Goal: Transaction & Acquisition: Purchase product/service

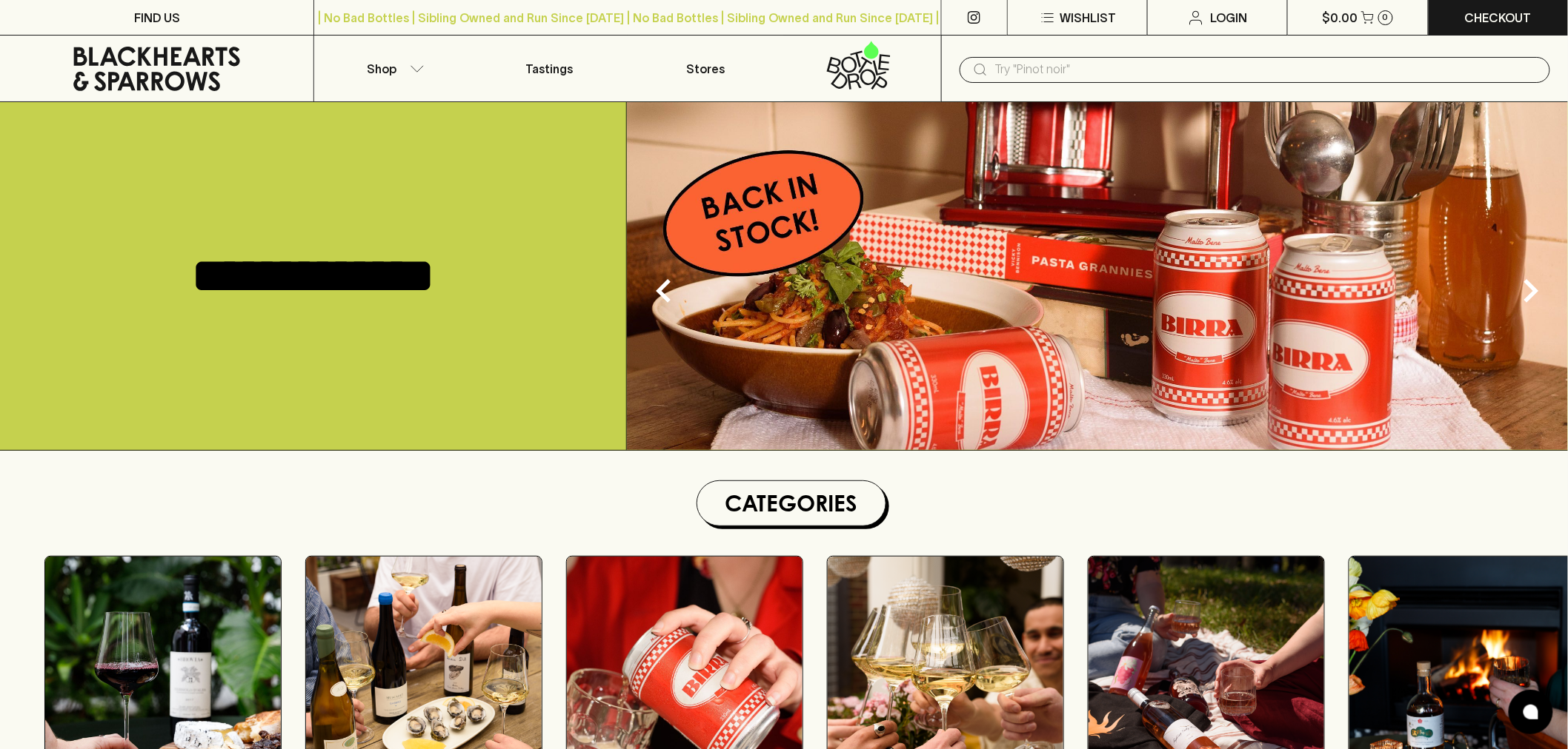
click at [1107, 72] on input "text" at bounding box center [1266, 69] width 543 height 24
click at [1034, 71] on input "text" at bounding box center [1266, 69] width 543 height 24
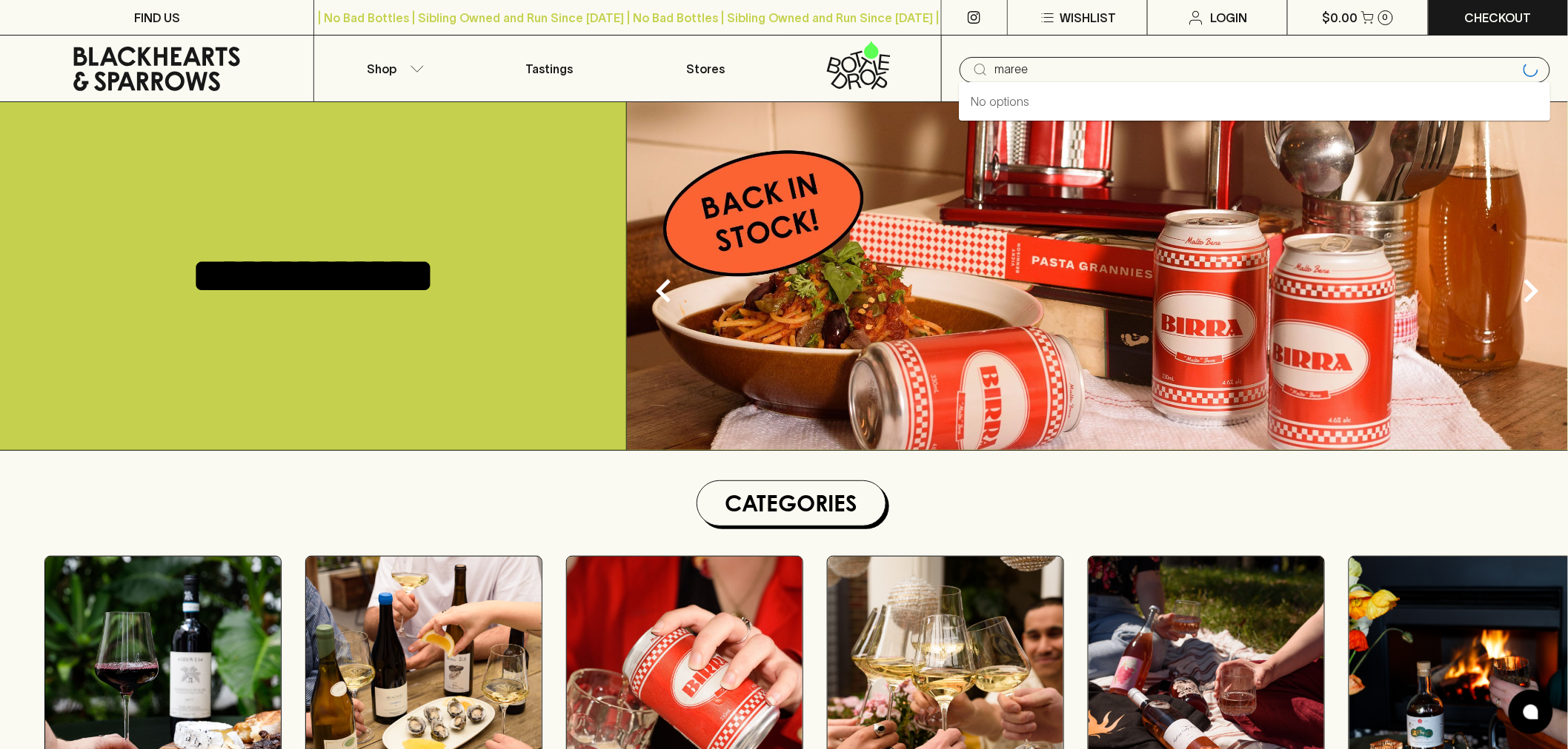
type input "maree"
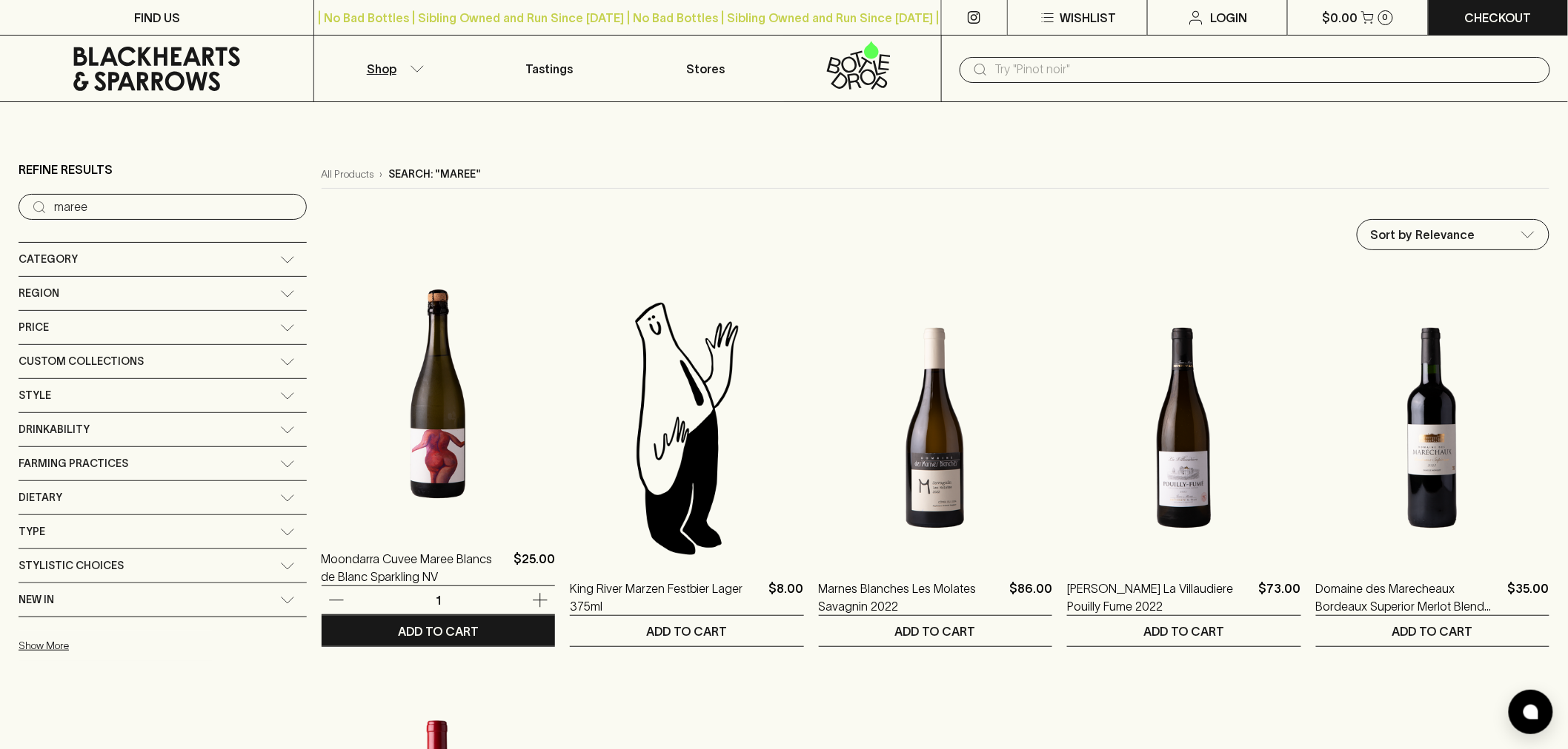
click at [358, 418] on img at bounding box center [437, 398] width 233 height 259
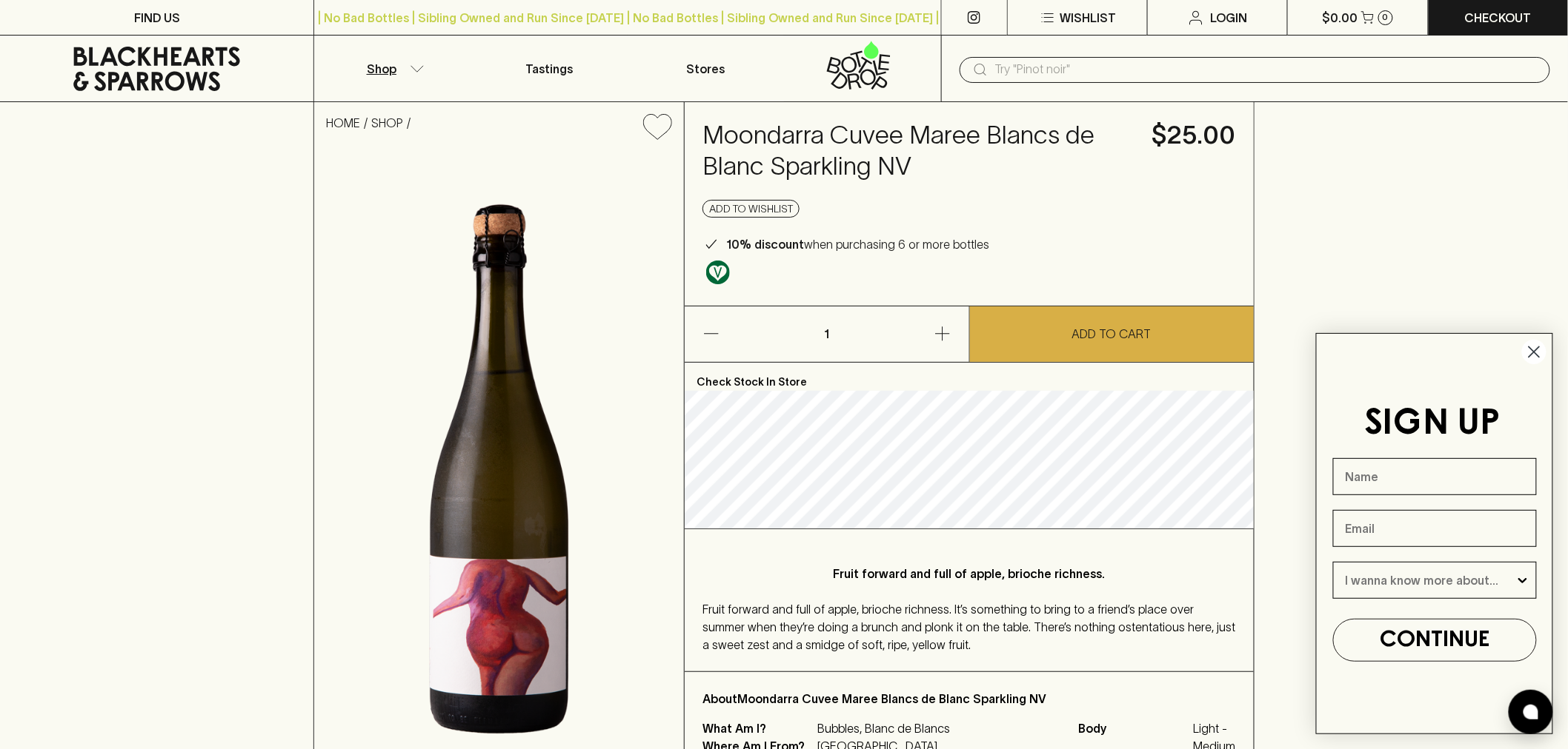
click at [408, 63] on button "Shop" at bounding box center [392, 68] width 156 height 66
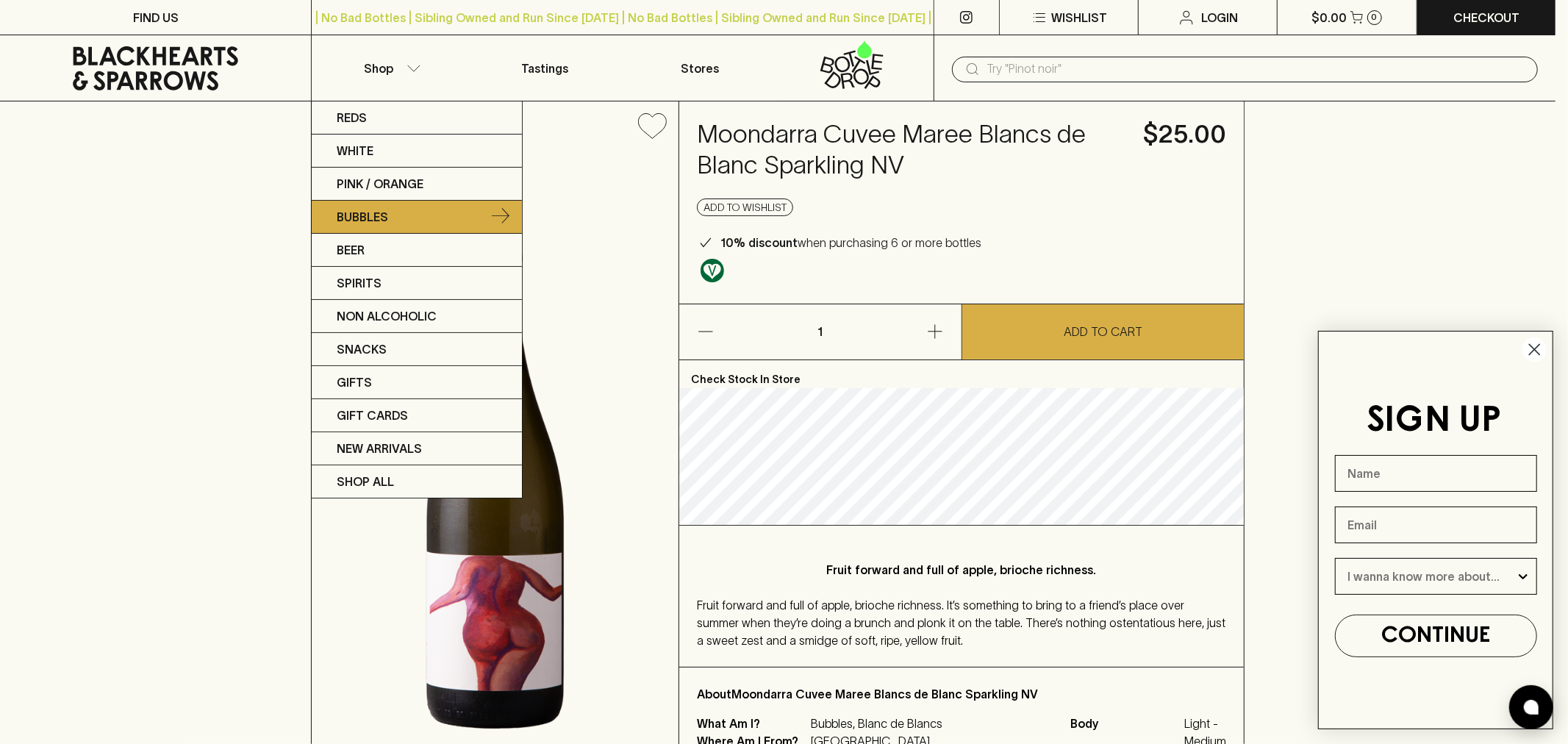
click at [362, 222] on p "Bubbles" at bounding box center [362, 217] width 51 height 18
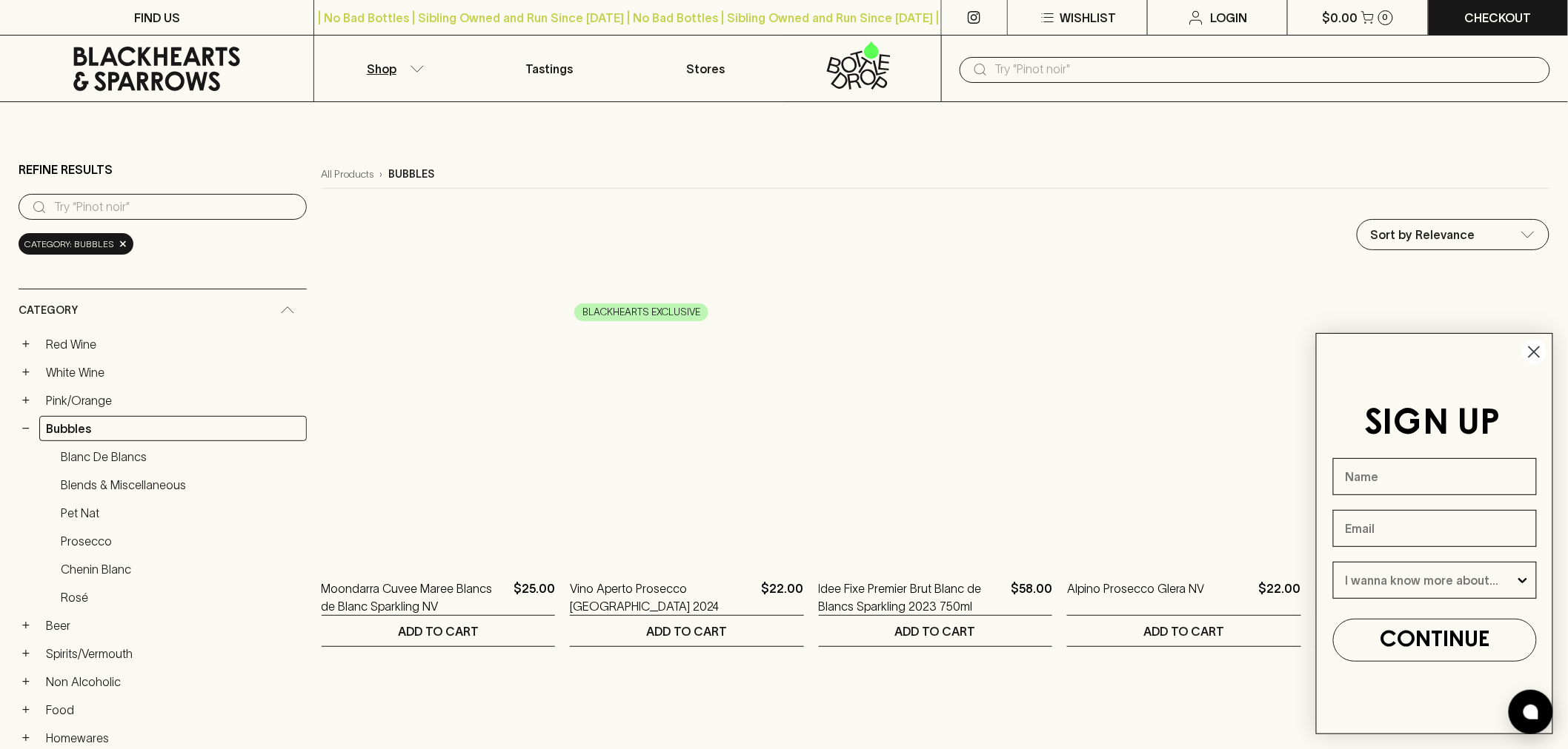
click at [1532, 354] on icon "Close dialog" at bounding box center [1534, 352] width 11 height 11
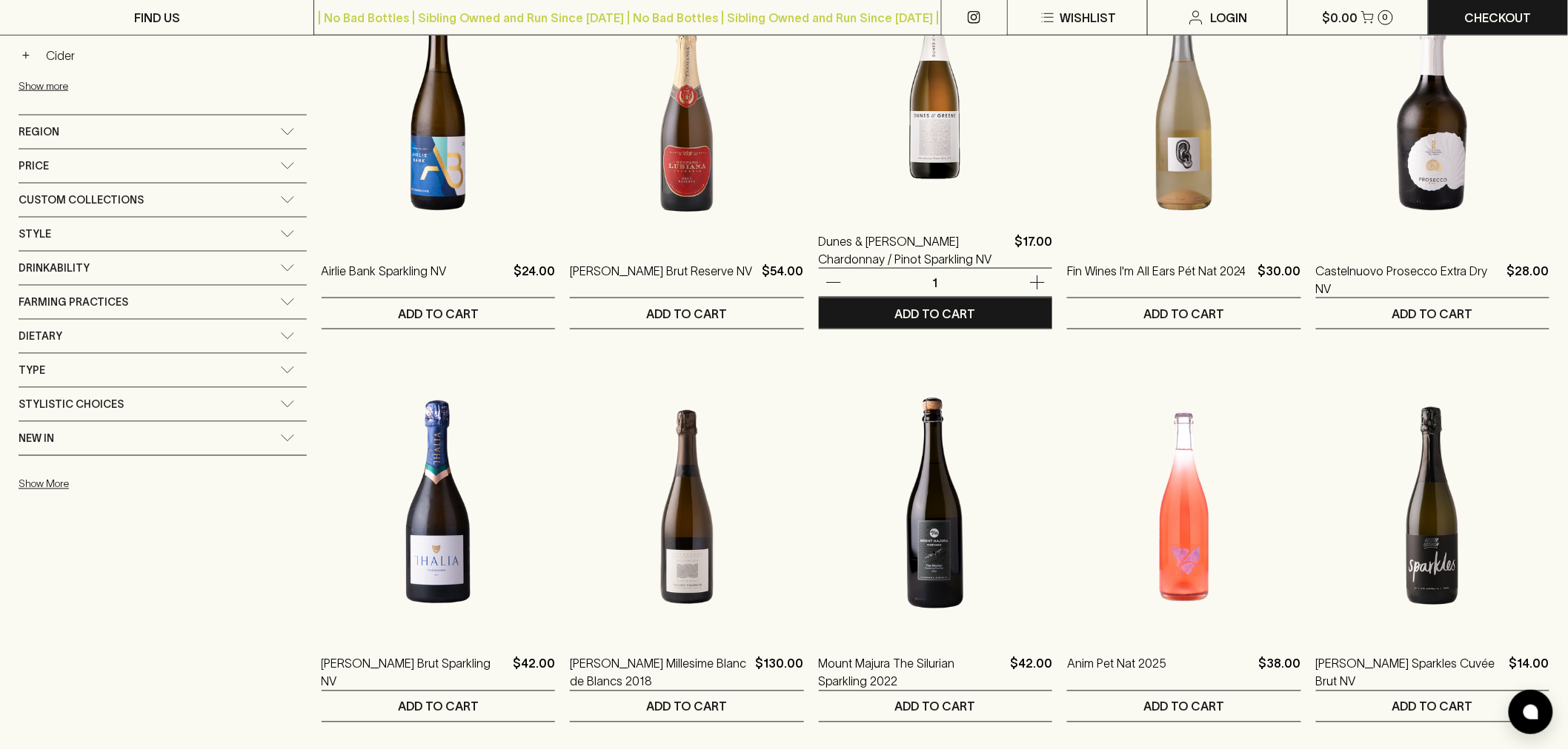
scroll to position [741, 0]
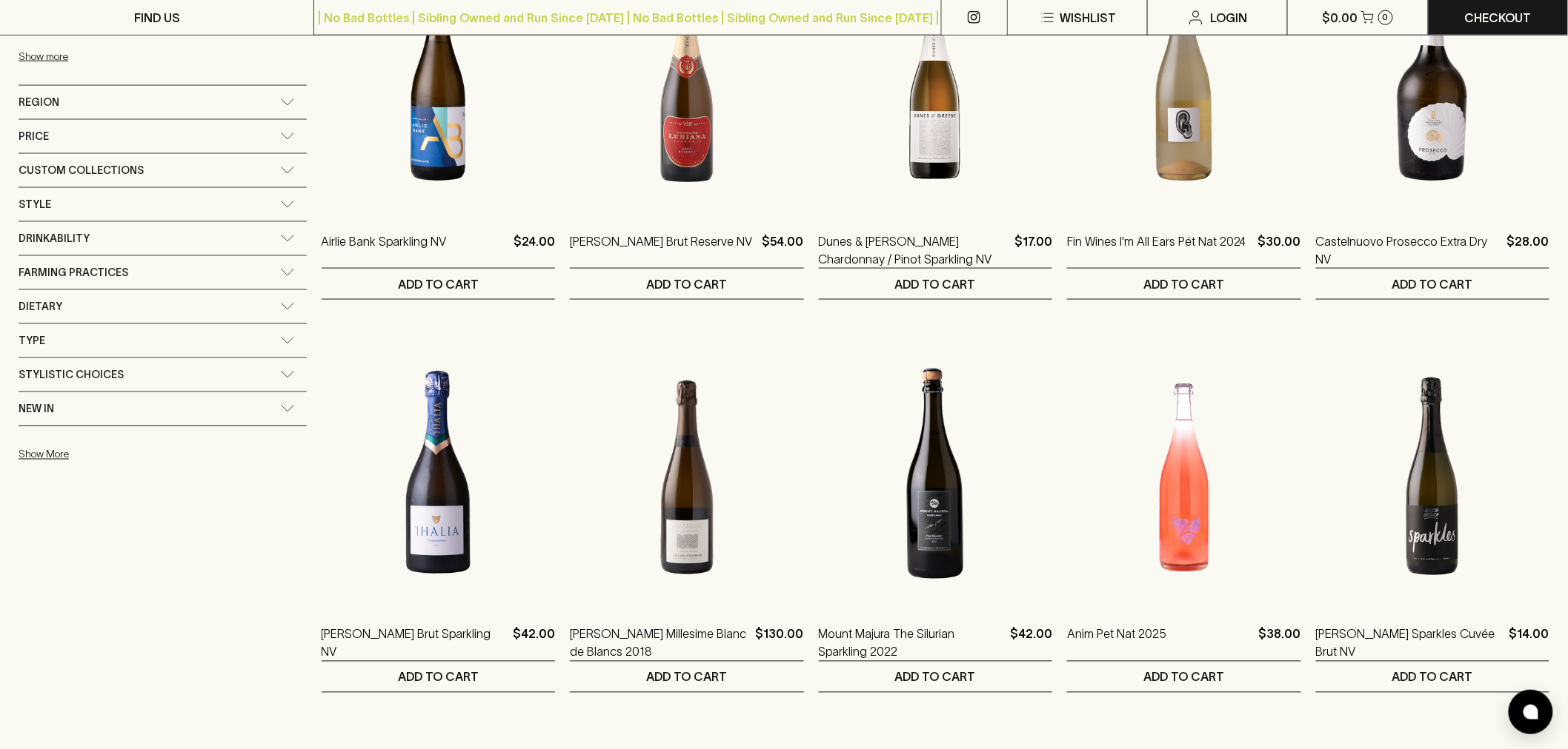
click at [110, 136] on div "Price" at bounding box center [149, 137] width 262 height 18
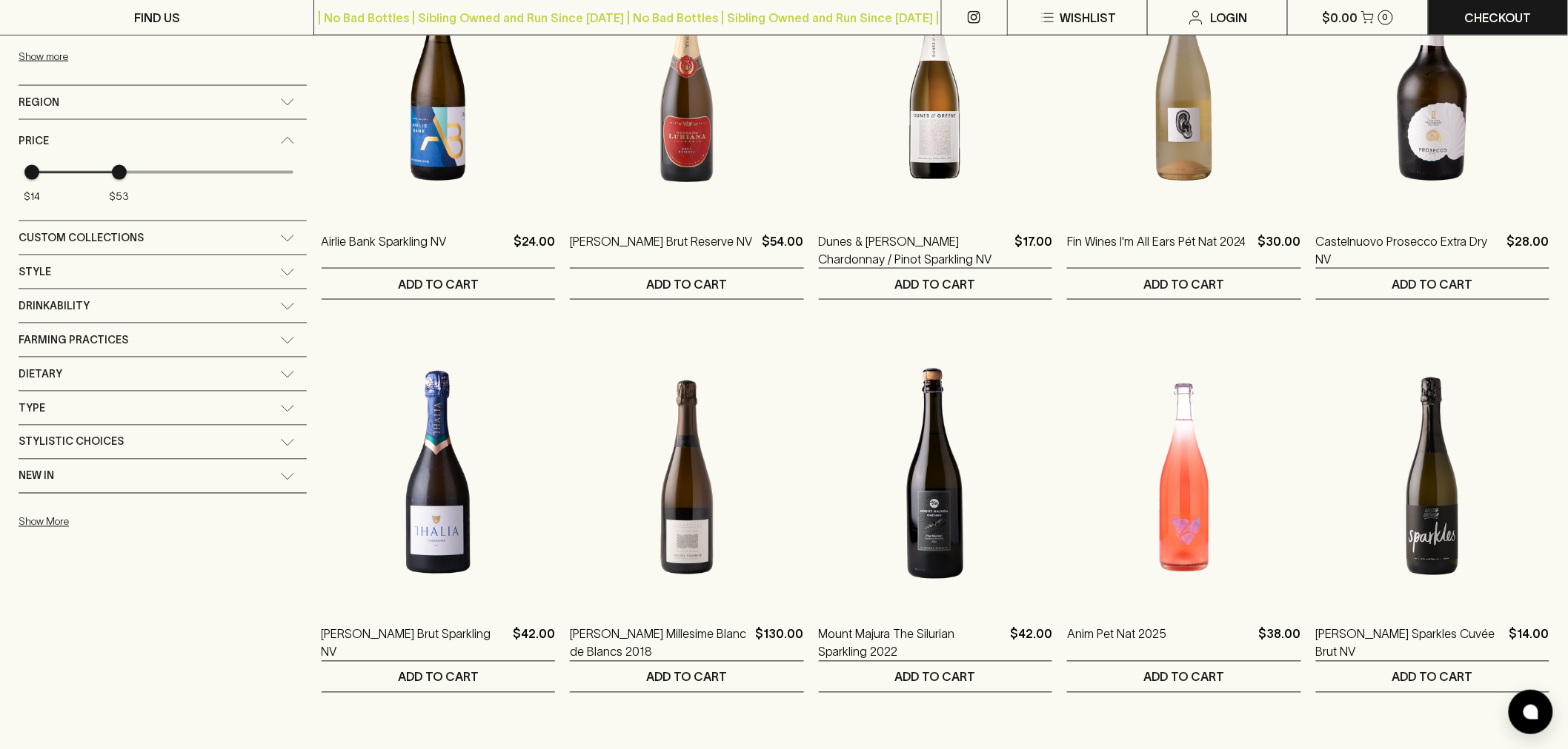
type input "49"
drag, startPoint x: 198, startPoint y: 174, endPoint x: 80, endPoint y: 181, distance: 118.2
click at [102, 180] on span "$49" at bounding box center [110, 173] width 15 height 15
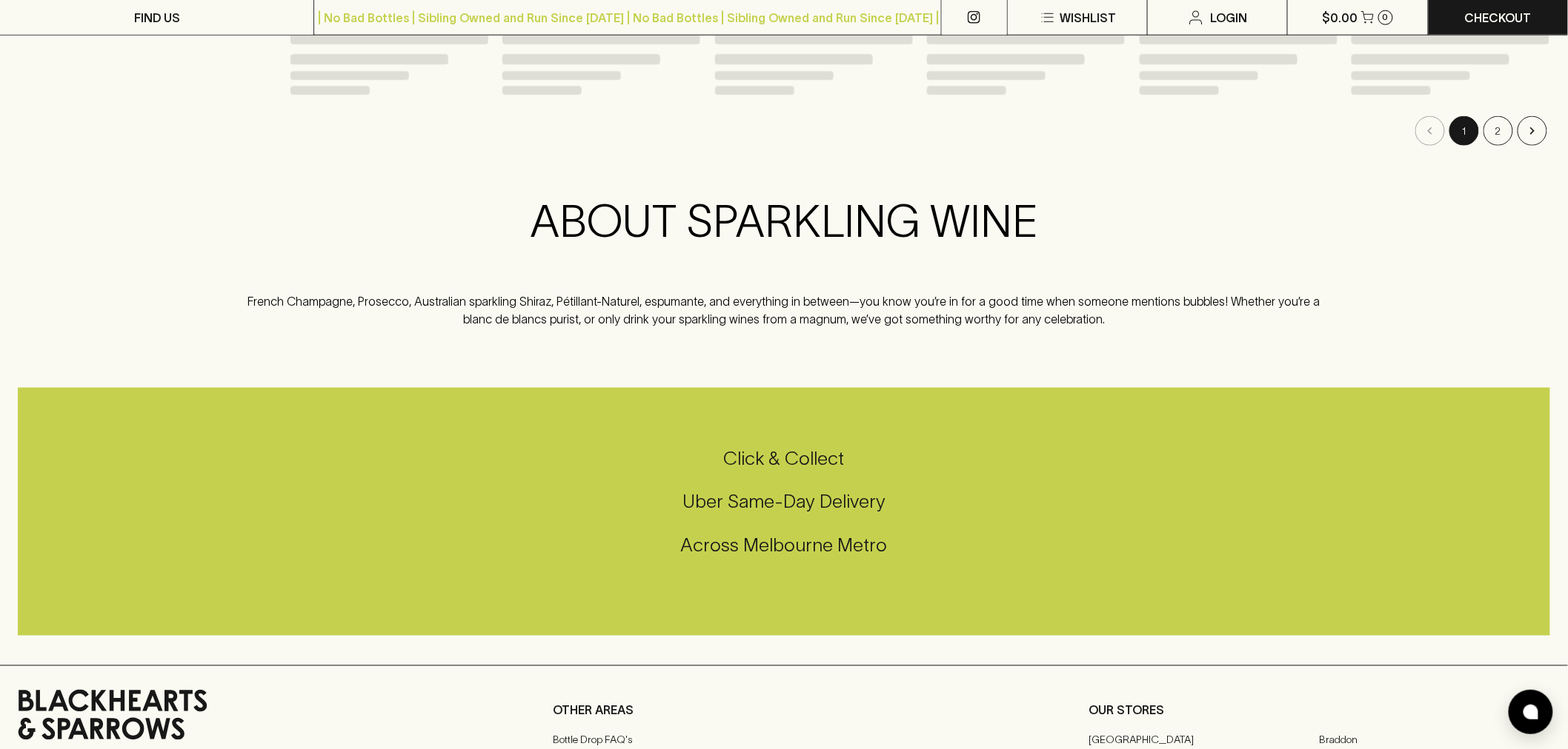
scroll to position [766, 0]
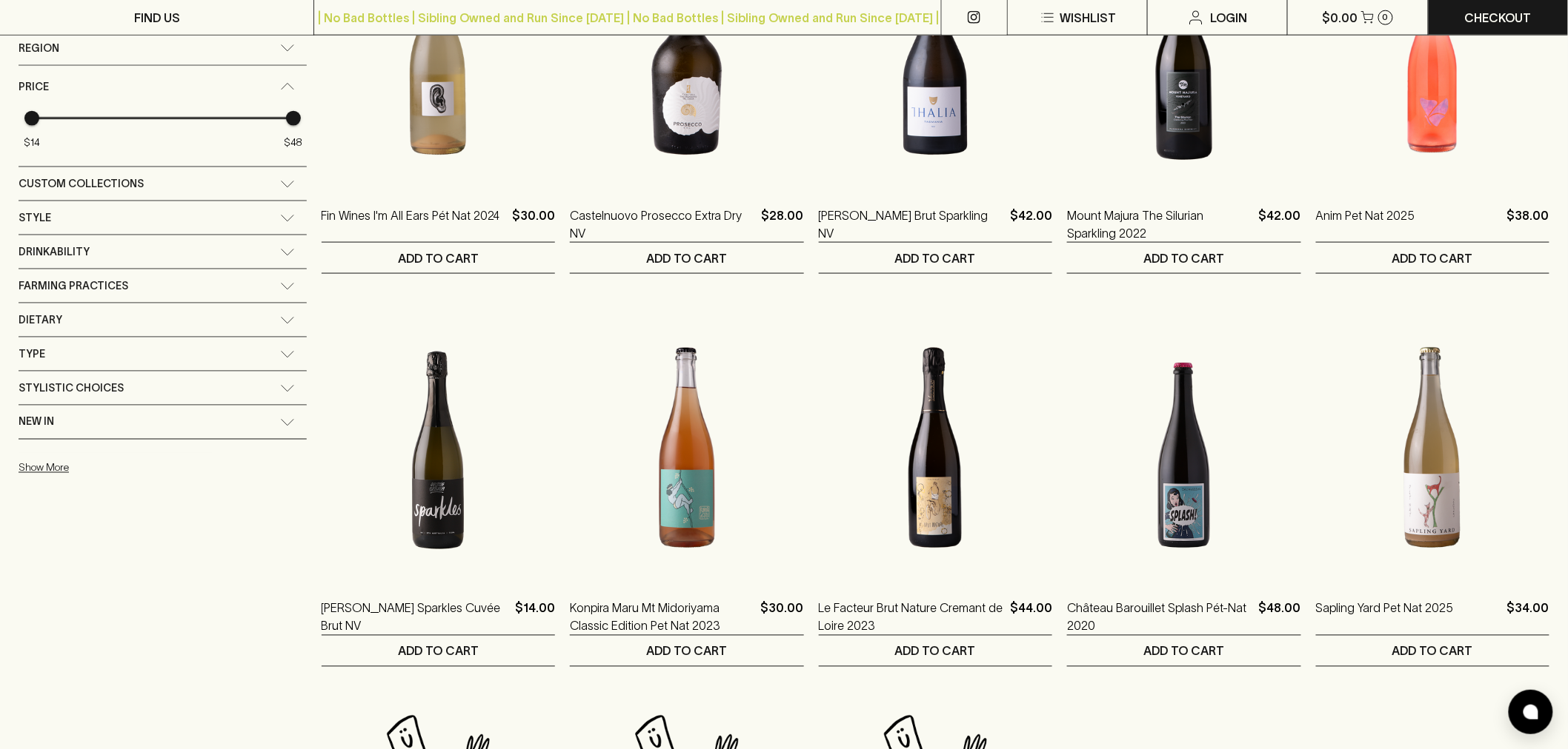
drag, startPoint x: 78, startPoint y: 172, endPoint x: 70, endPoint y: 174, distance: 8.2
click at [70, 174] on main "Refine Results ​ Category: bubbles × price: 14 - 49 × Clear All Category + Red …" at bounding box center [784, 319] width 1568 height 1966
type input "37"
drag, startPoint x: 249, startPoint y: 150, endPoint x: 181, endPoint y: 151, distance: 68.0
click at [202, 126] on span "$37" at bounding box center [209, 119] width 15 height 15
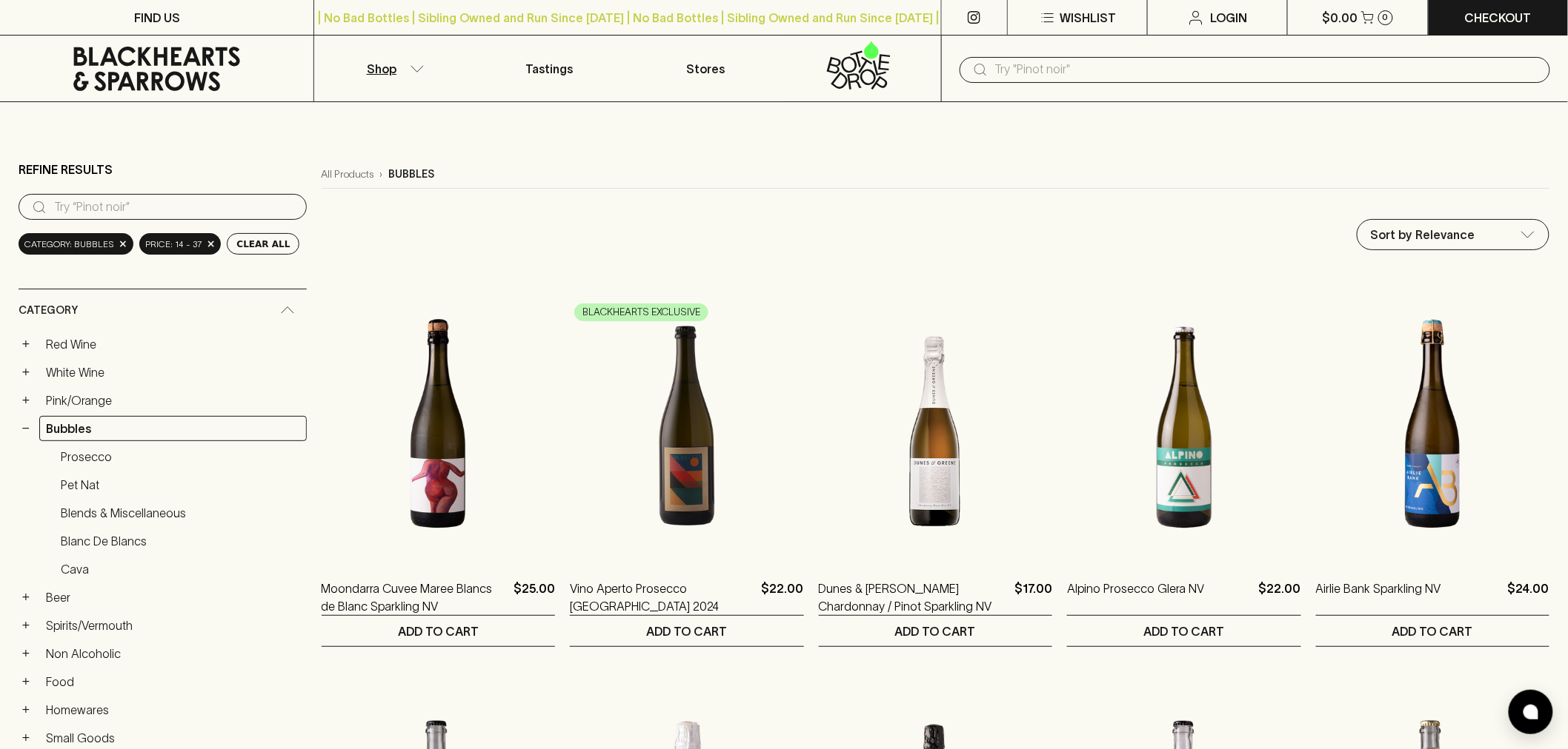
click at [412, 65] on icon "button" at bounding box center [417, 68] width 15 height 7
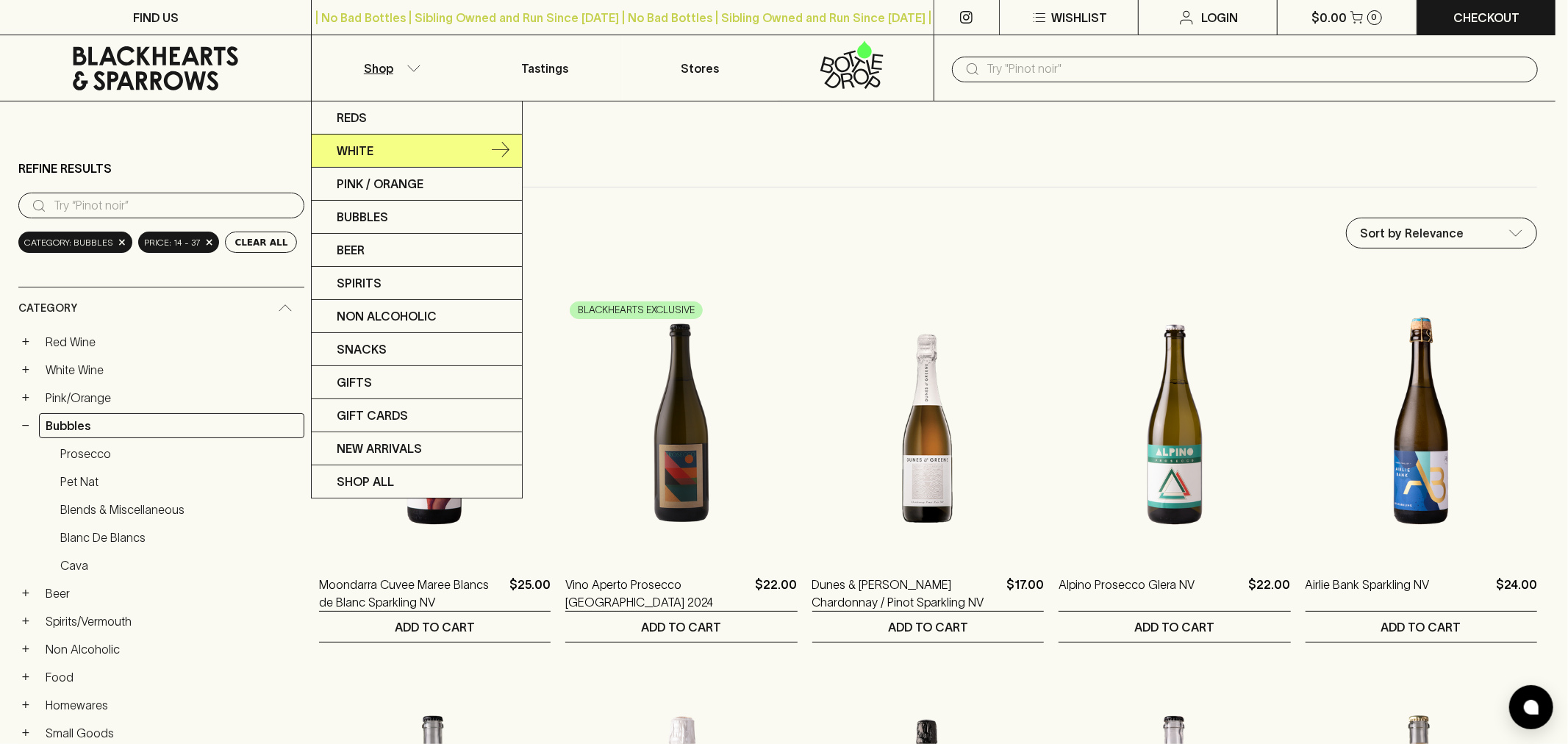
click at [378, 145] on link "White" at bounding box center [416, 151] width 210 height 33
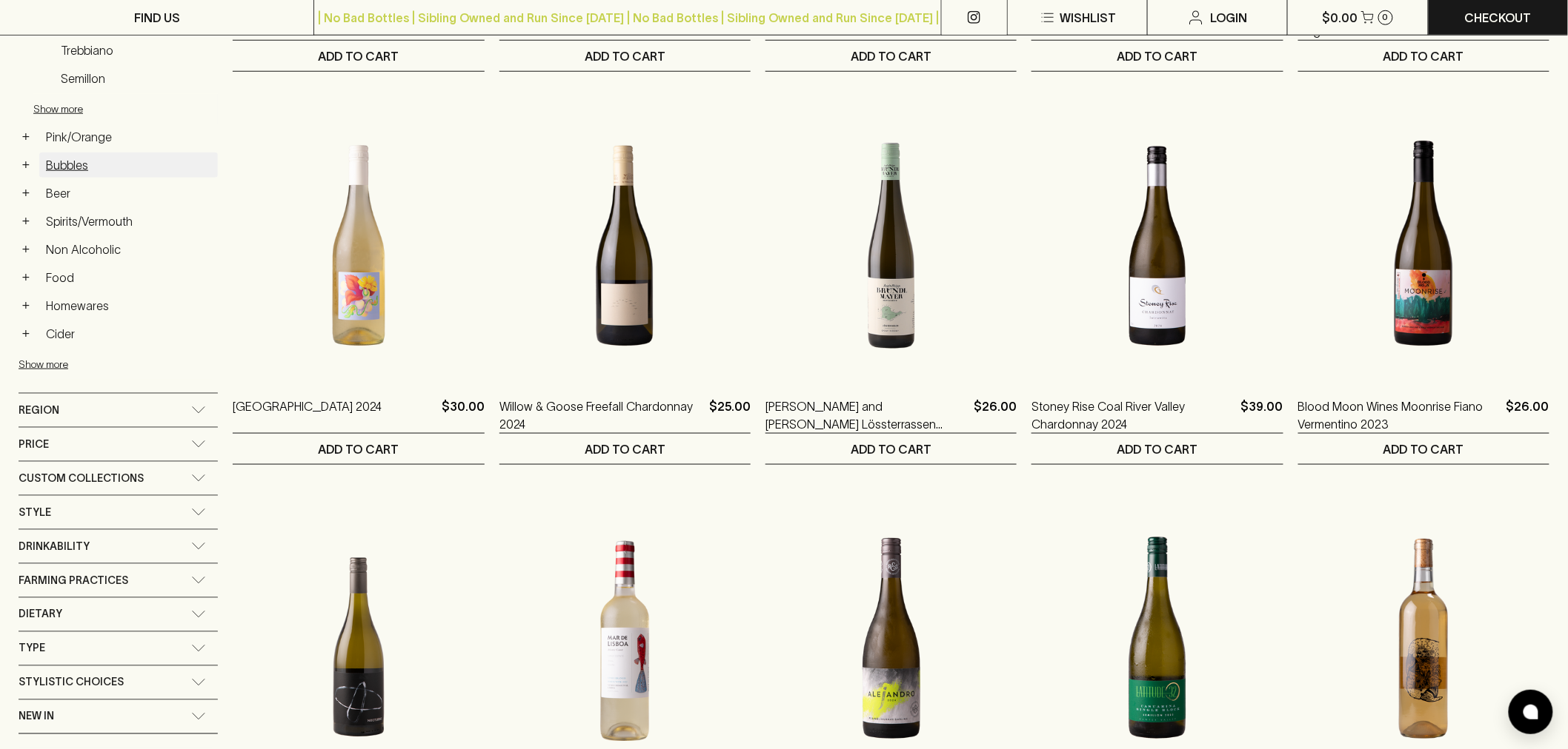
scroll to position [658, 0]
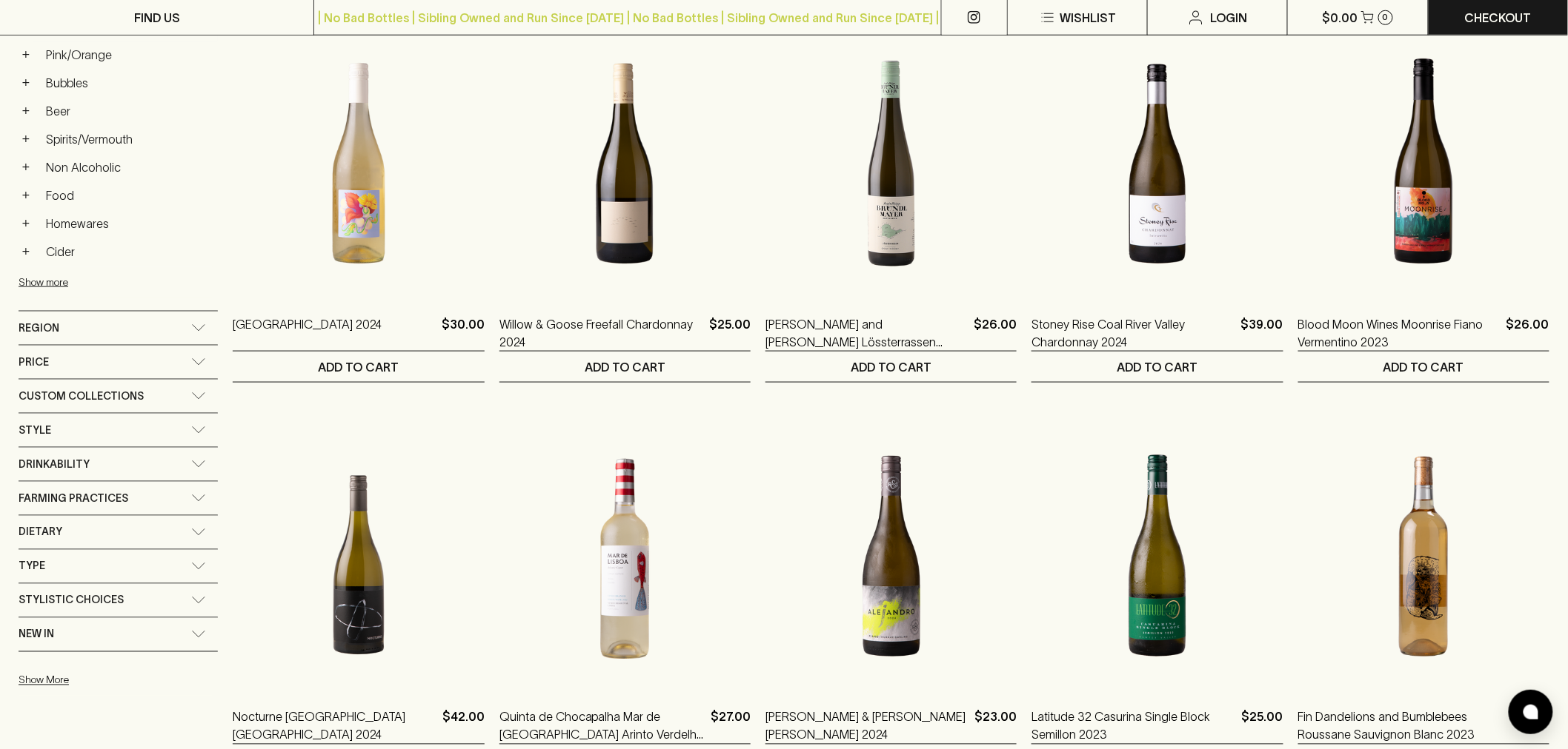
click at [144, 366] on div "Price" at bounding box center [105, 362] width 173 height 18
type input "14"
drag, startPoint x: 84, startPoint y: 401, endPoint x: 15, endPoint y: 402, distance: 69.0
click at [15, 402] on main "Refine Results ​ Category: white wine × Category + Red Wine − White Wine Chardo…" at bounding box center [784, 436] width 1568 height 1984
type input "33"
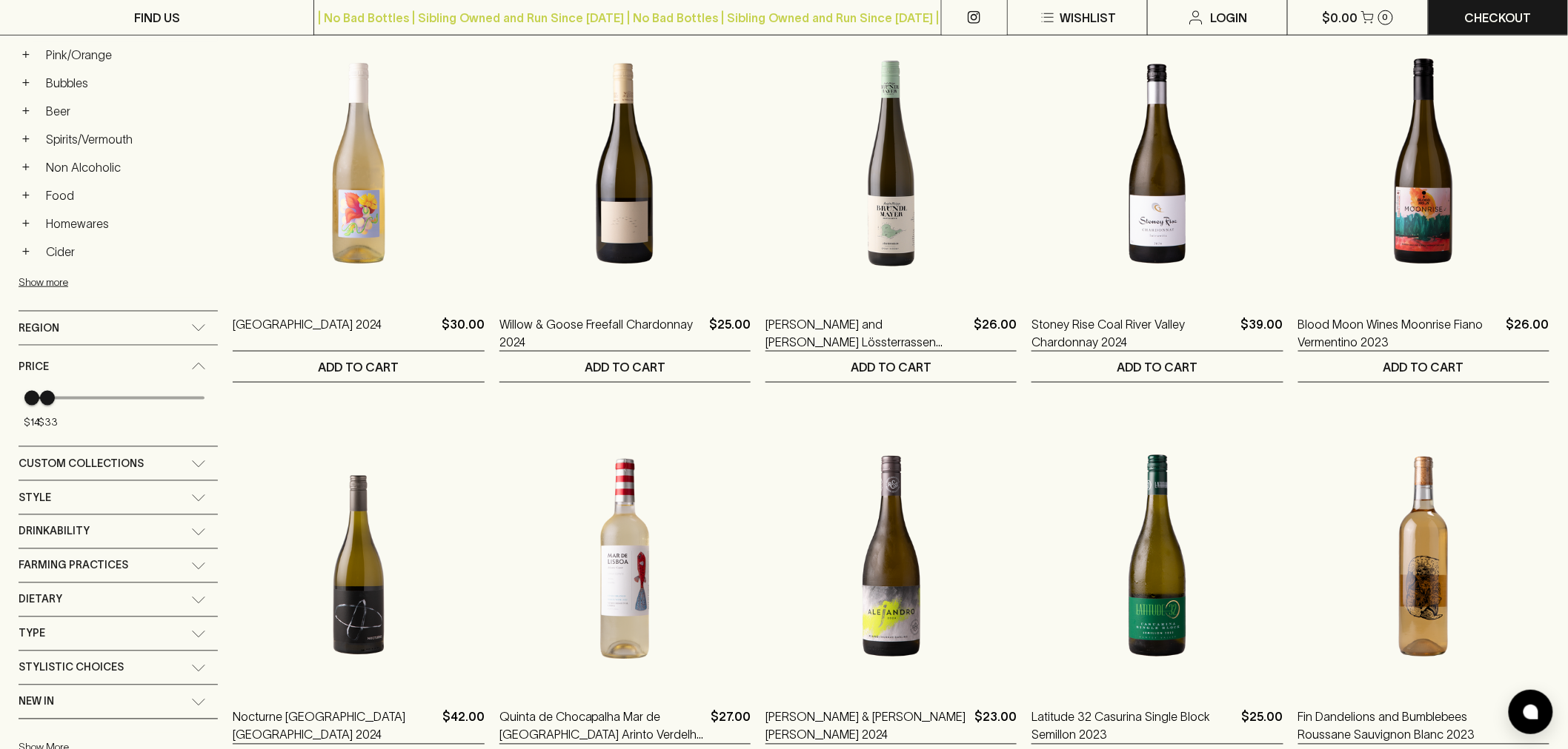
drag, startPoint x: 204, startPoint y: 401, endPoint x: 48, endPoint y: 387, distance: 156.6
click at [48, 391] on span "$33" at bounding box center [48, 398] width 15 height 15
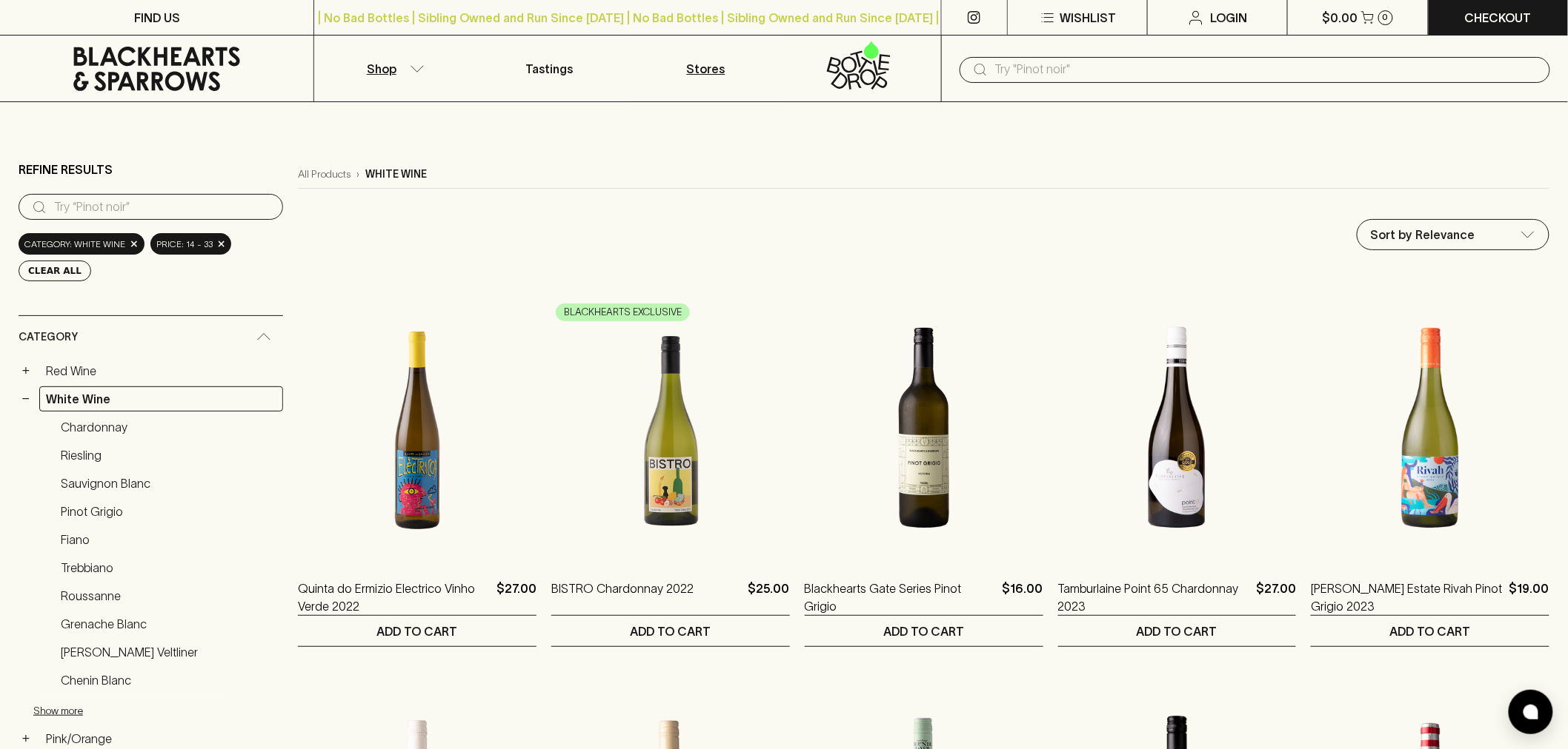
click at [707, 69] on p "Stores" at bounding box center [706, 69] width 39 height 18
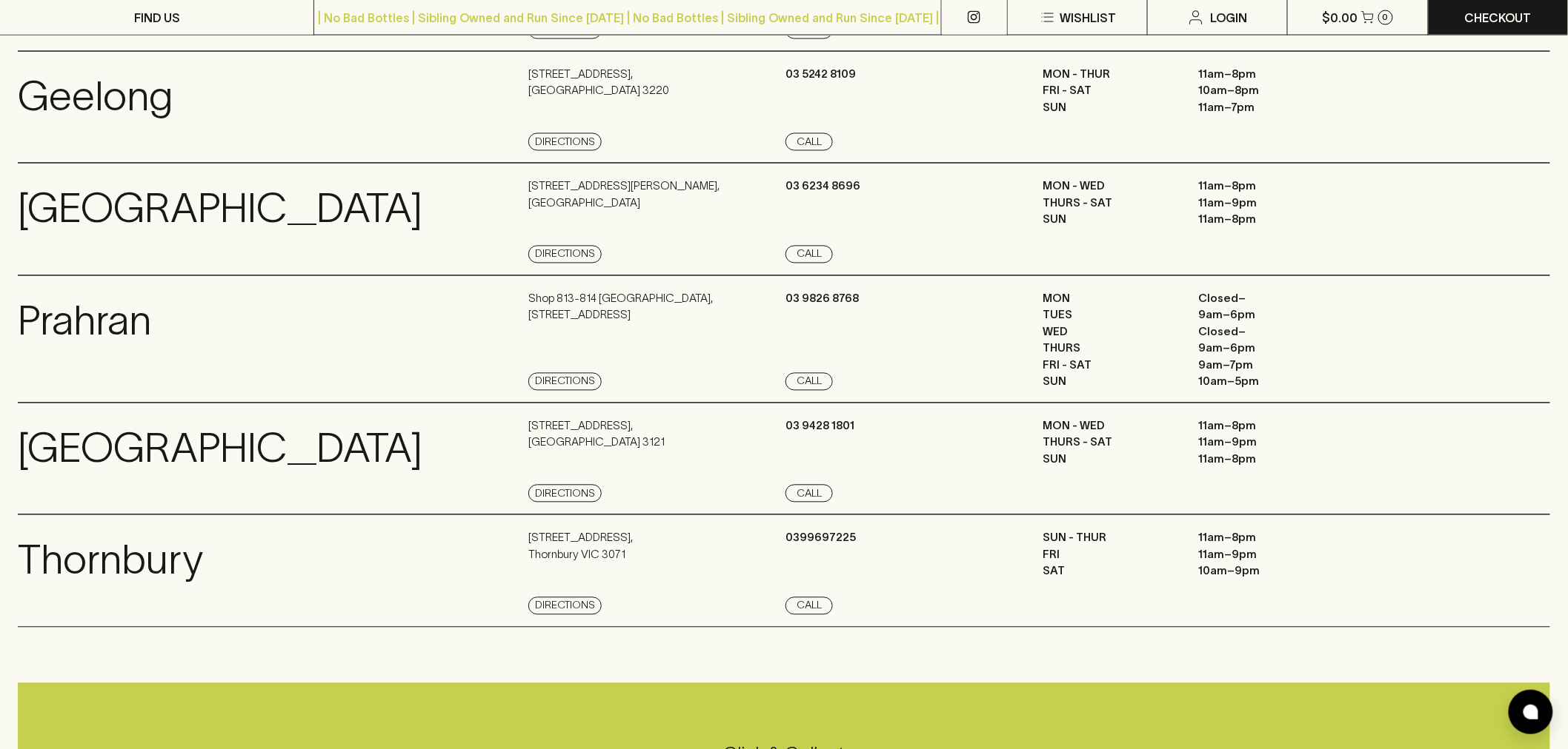
scroll to position [1151, 0]
